Goal: Task Accomplishment & Management: Manage account settings

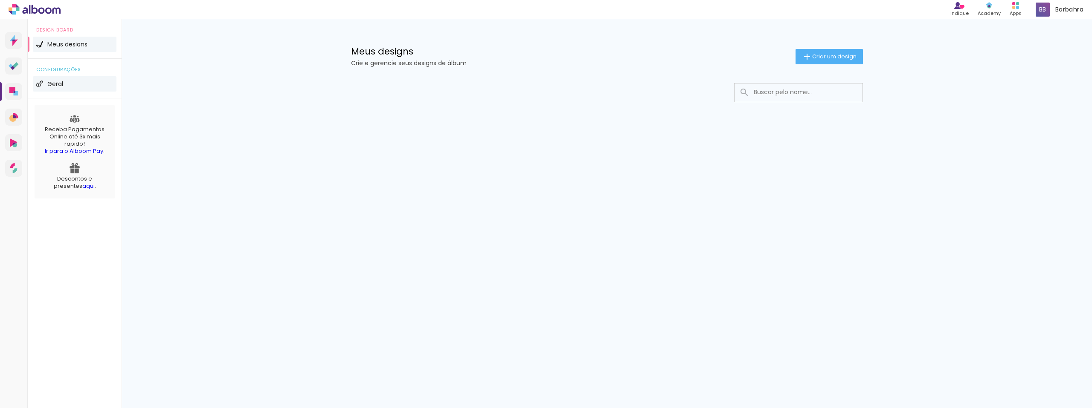
click at [50, 85] on span "Geral" at bounding box center [55, 84] width 16 height 6
